Goal: Check status: Check status

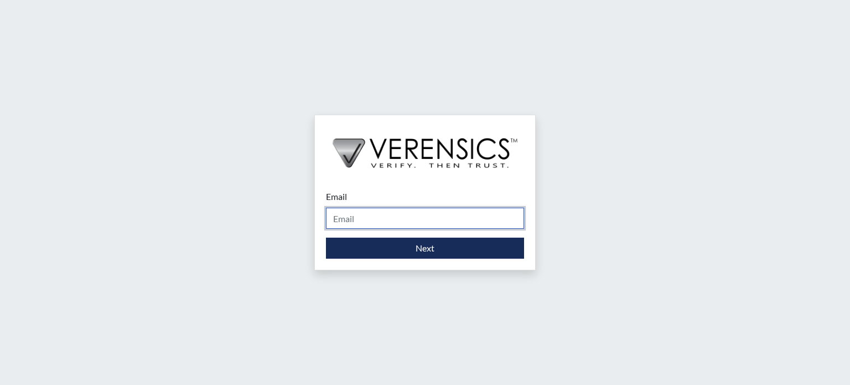
click at [392, 224] on input "Email" at bounding box center [425, 218] width 198 height 21
click at [399, 213] on input "Email" at bounding box center [425, 218] width 198 height 21
type input "a"
type input "[EMAIL_ADDRESS][DOMAIN_NAME]"
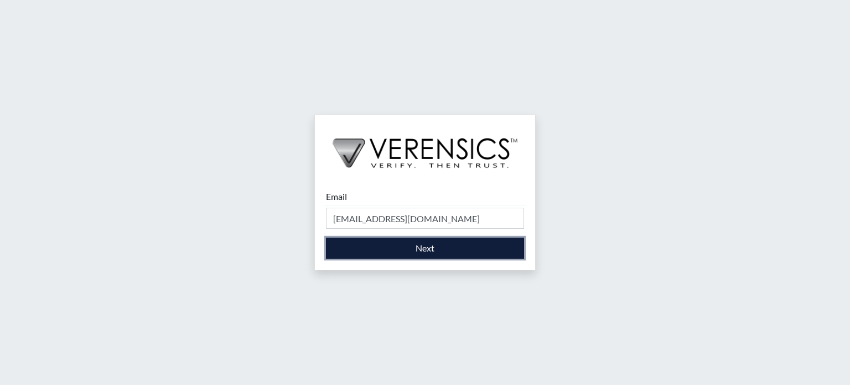
click at [431, 252] on button "Next" at bounding box center [425, 247] width 198 height 21
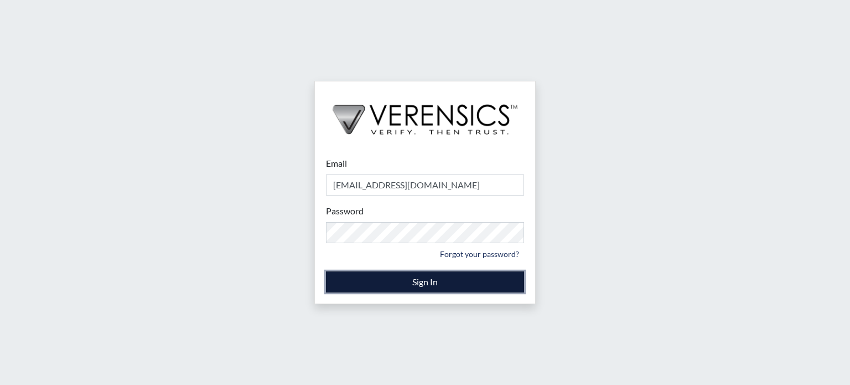
click at [428, 280] on button "Sign In" at bounding box center [425, 281] width 198 height 21
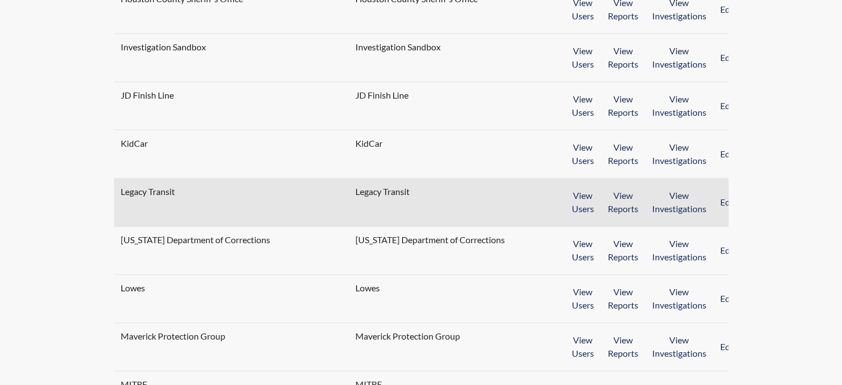
scroll to position [1017, 0]
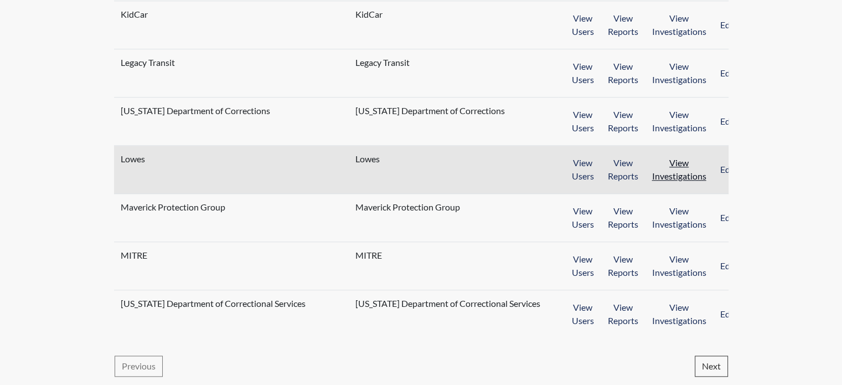
click at [675, 168] on button "View Investigations" at bounding box center [679, 169] width 69 height 34
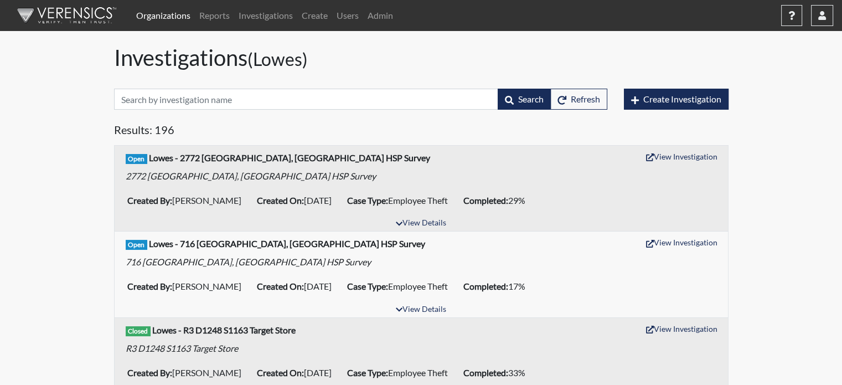
scroll to position [55, 0]
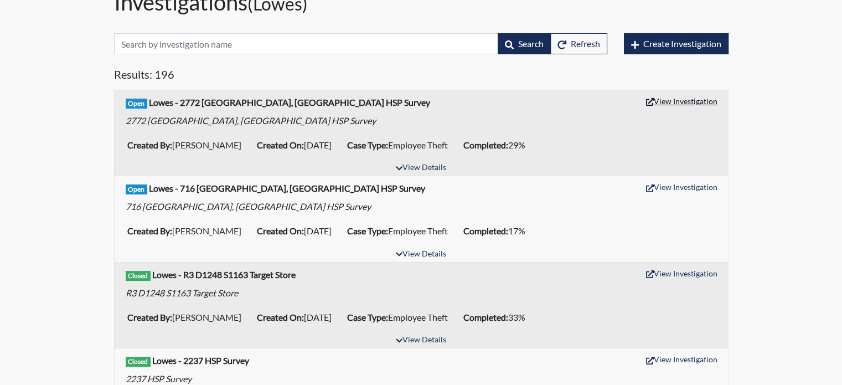
click at [683, 99] on button "View Investigation" at bounding box center [681, 100] width 81 height 17
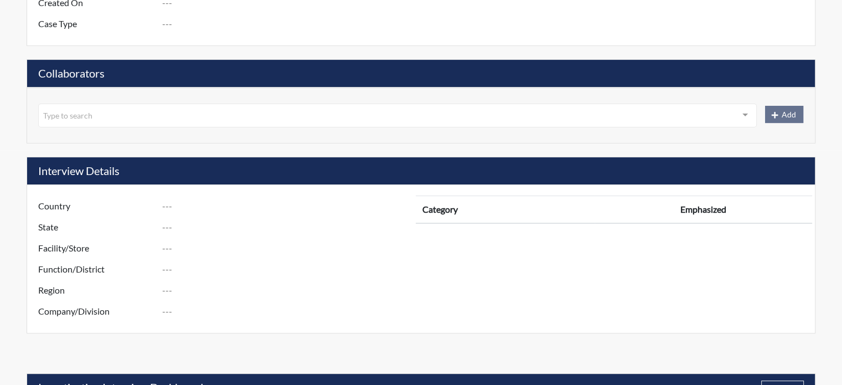
type input "R3 D1275 S2772 [GEOGRAPHIC_DATA], [GEOGRAPHIC_DATA] - HSP Survey"
type input "[PERSON_NAME]"
type input "[DATE]"
type input "Employee Theft"
type input "[GEOGRAPHIC_DATA]"
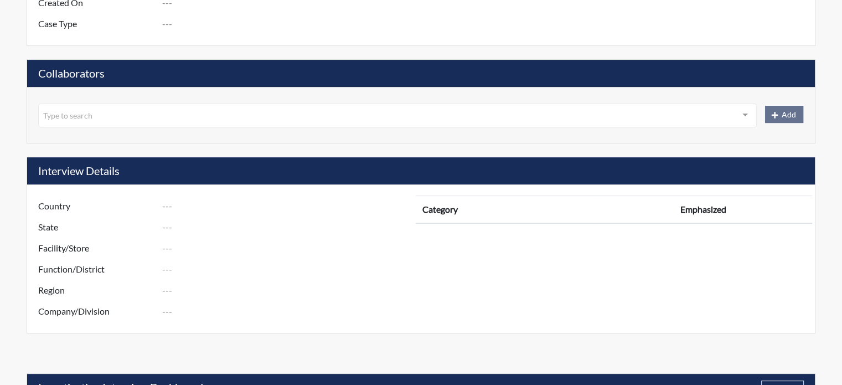
type input "[US_STATE]"
type input "2772 [PERSON_NAME] GA"
type input "1275"
type input "3"
type input "South"
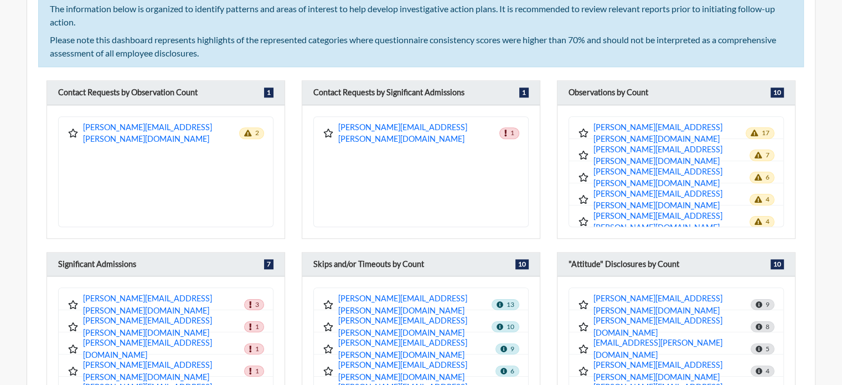
scroll to position [1014, 0]
